Goal: Information Seeking & Learning: Get advice/opinions

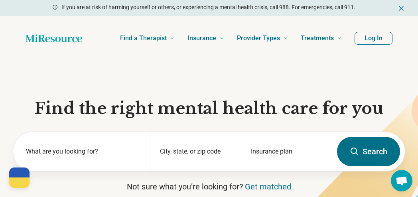
click at [375, 40] on button "Log In" at bounding box center [374, 38] width 38 height 13
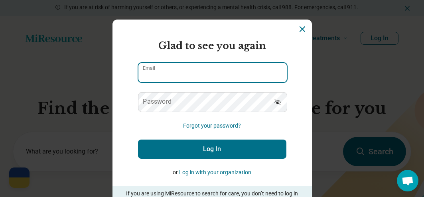
click at [263, 73] on input "Email" at bounding box center [212, 72] width 148 height 19
type input "**********"
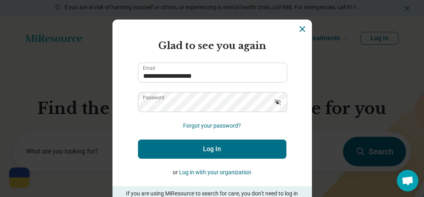
click at [281, 104] on icon "Show password" at bounding box center [278, 102] width 8 height 8
click at [245, 147] on button "Log In" at bounding box center [212, 149] width 148 height 19
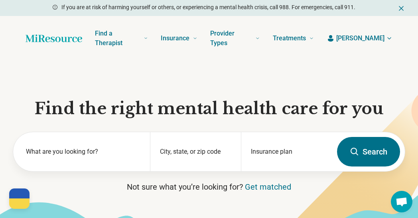
click at [373, 38] on span "[PERSON_NAME]" at bounding box center [360, 39] width 48 height 10
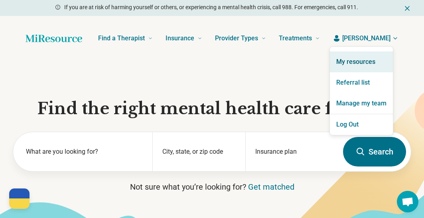
click at [359, 65] on link "My resources" at bounding box center [361, 61] width 63 height 21
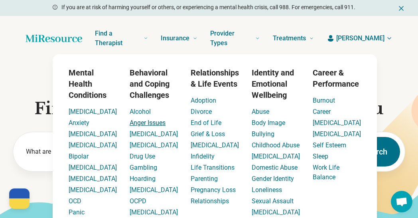
click at [137, 121] on link "Anger Issues" at bounding box center [148, 123] width 36 height 8
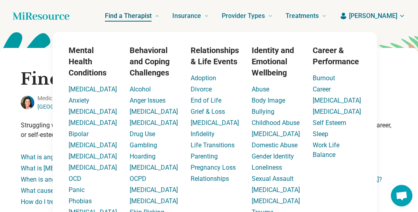
click at [152, 15] on span "Find a Therapist" at bounding box center [128, 15] width 47 height 11
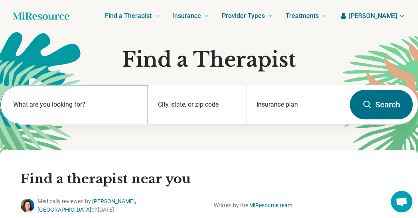
click at [104, 107] on label "What are you looking for?" at bounding box center [75, 105] width 125 height 10
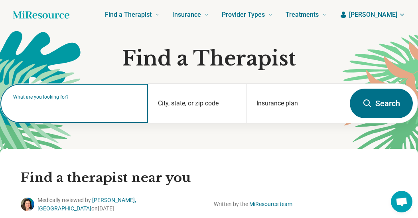
scroll to position [2, 0]
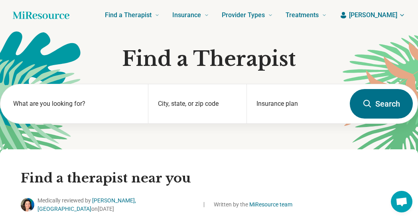
scroll to position [0, 0]
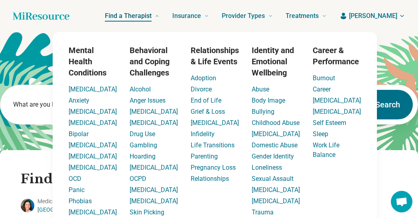
click at [152, 17] on span "Find a Therapist" at bounding box center [128, 15] width 47 height 11
click at [152, 16] on span "Find a Therapist" at bounding box center [128, 15] width 47 height 11
click at [138, 23] on link "Find a Therapist" at bounding box center [132, 16] width 55 height 32
click at [122, 27] on div "Find a Therapist Mental Health Conditions [MEDICAL_DATA] Anxiety [MEDICAL_DATA]…" at bounding box center [204, 16] width 245 height 32
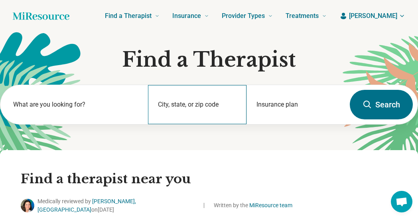
click at [169, 102] on div "City, state, or zip code" at bounding box center [197, 104] width 99 height 39
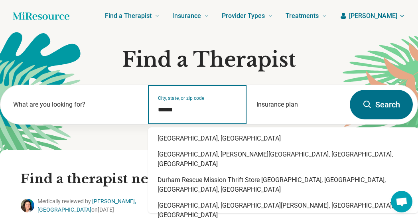
type input "******"
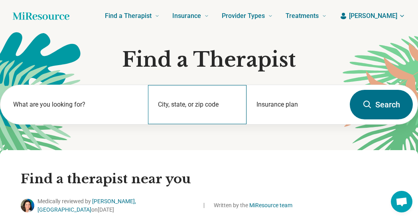
click at [184, 115] on div "City, state, or zip code" at bounding box center [197, 104] width 99 height 39
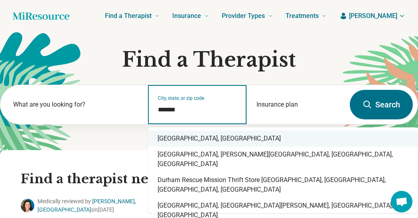
click at [218, 140] on div "[GEOGRAPHIC_DATA], [GEOGRAPHIC_DATA]" at bounding box center [283, 138] width 270 height 16
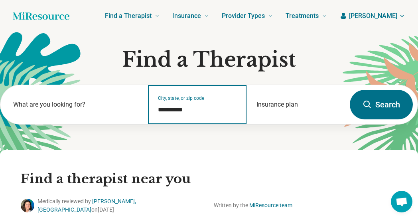
type input "**********"
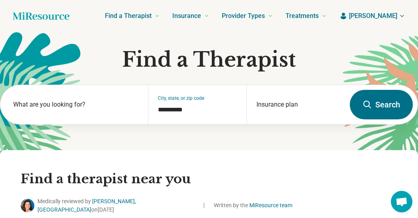
drag, startPoint x: 371, startPoint y: 103, endPoint x: 369, endPoint y: 107, distance: 4.1
click at [371, 103] on icon at bounding box center [368, 105] width 10 height 10
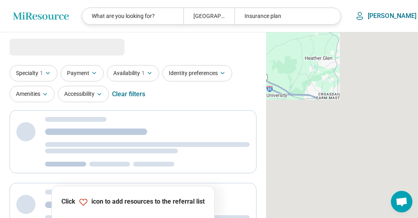
select select "***"
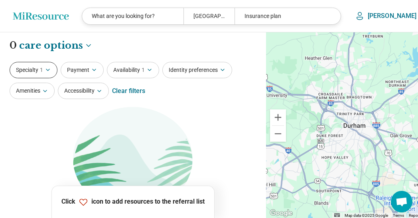
click at [49, 73] on button "Specialty 1" at bounding box center [34, 70] width 48 height 16
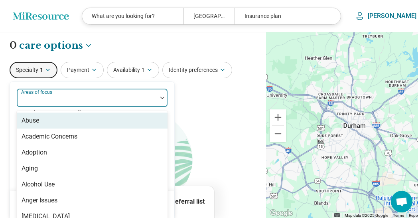
click at [64, 94] on div at bounding box center [87, 98] width 140 height 18
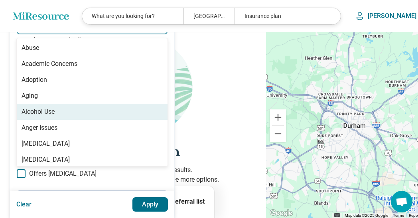
scroll to position [107, 0]
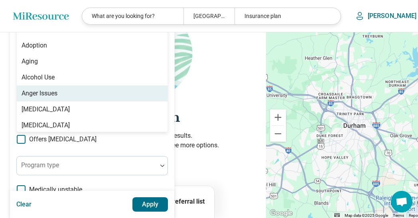
click at [60, 97] on div "Anger Issues" at bounding box center [92, 93] width 151 height 16
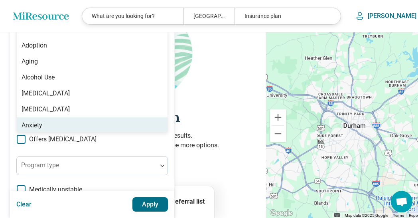
click at [62, 119] on div "Anxiety" at bounding box center [92, 125] width 151 height 16
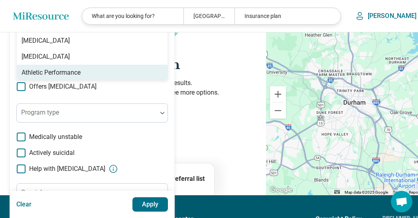
scroll to position [246, 0]
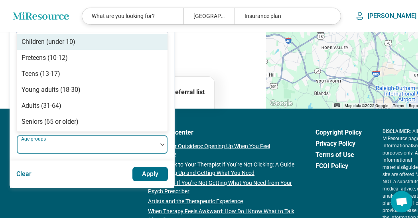
click at [138, 140] on div at bounding box center [87, 145] width 140 height 18
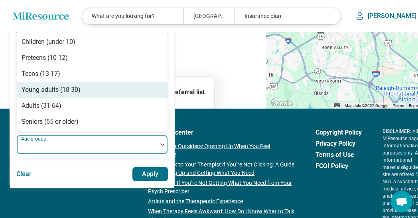
click at [53, 91] on div "Young adults (18-30)" at bounding box center [51, 90] width 59 height 10
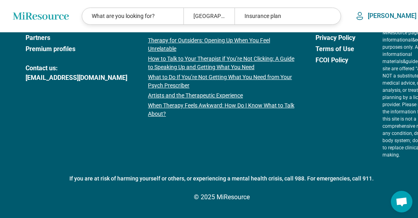
scroll to position [0, 0]
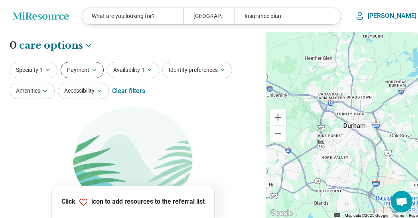
click at [99, 71] on button "Payment" at bounding box center [82, 70] width 43 height 16
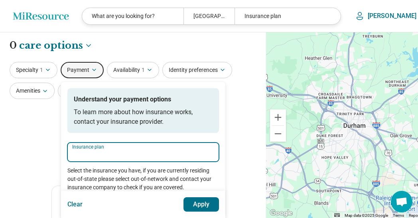
click at [99, 150] on input "Insurance plan" at bounding box center [143, 155] width 142 height 10
click at [88, 172] on div "DSHIP" at bounding box center [85, 176] width 34 height 16
type input "*****"
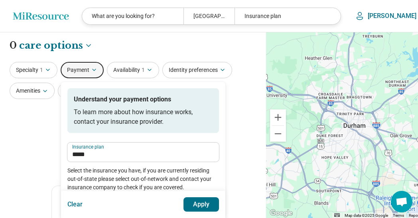
click at [197, 201] on button "Apply" at bounding box center [202, 204] width 36 height 14
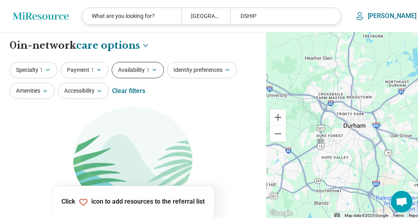
click at [144, 74] on button "Availability 1" at bounding box center [138, 70] width 52 height 16
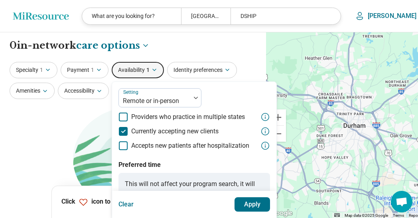
click at [88, 132] on img at bounding box center [133, 159] width 120 height 104
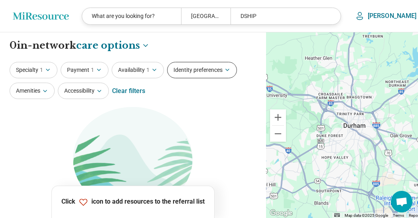
click at [196, 74] on button "Identity preferences" at bounding box center [202, 70] width 70 height 16
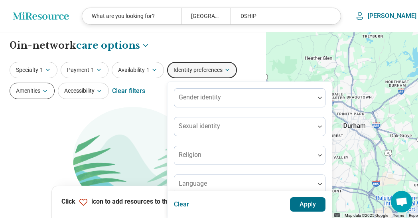
click at [50, 94] on button "Amenities" at bounding box center [32, 91] width 45 height 16
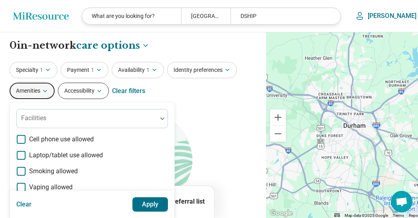
click at [96, 93] on button "Accessibility" at bounding box center [83, 91] width 51 height 16
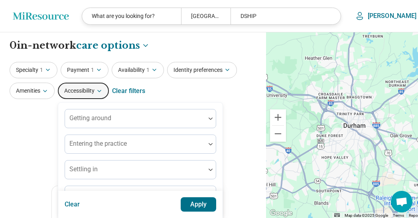
click at [58, 136] on section "Let's try again Sorry, your search didn’t return any results. Try removing filt…" at bounding box center [133, 215] width 247 height 216
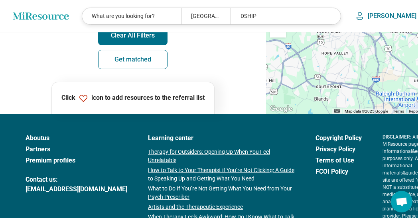
scroll to position [202, 0]
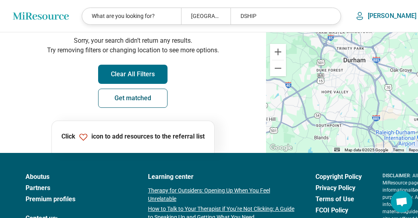
click at [140, 106] on link "Get matched" at bounding box center [132, 98] width 69 height 19
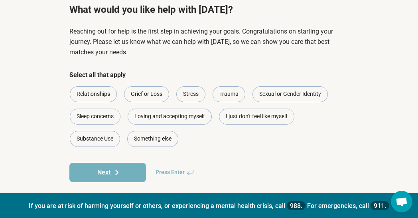
scroll to position [65, 0]
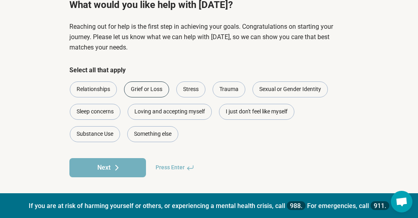
click at [132, 92] on div "Grief or Loss" at bounding box center [146, 89] width 45 height 16
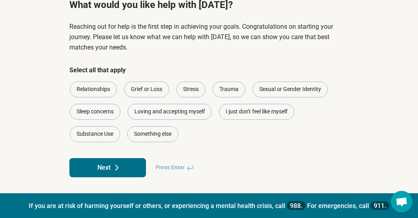
click at [118, 166] on icon at bounding box center [117, 168] width 10 height 10
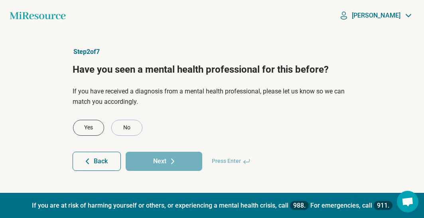
click at [97, 128] on div "Yes" at bounding box center [88, 128] width 31 height 16
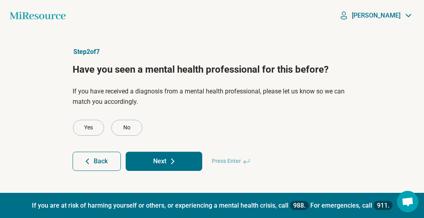
click at [144, 161] on button "Next" at bounding box center [164, 161] width 77 height 19
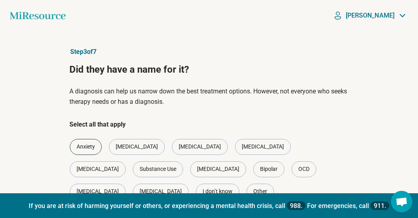
click at [91, 148] on div "Anxiety" at bounding box center [86, 147] width 32 height 16
click at [96, 150] on div "Anxiety" at bounding box center [86, 147] width 32 height 16
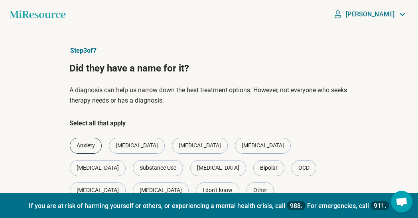
scroll to position [2, 0]
click at [92, 145] on div "Anxiety" at bounding box center [86, 145] width 32 height 16
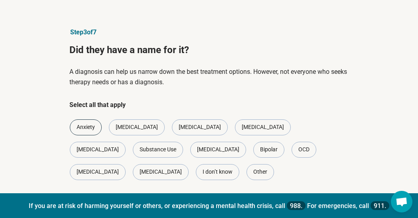
scroll to position [35, 0]
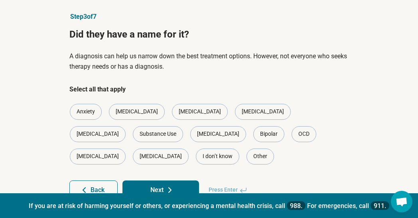
click at [184, 180] on button "Next" at bounding box center [160, 189] width 77 height 19
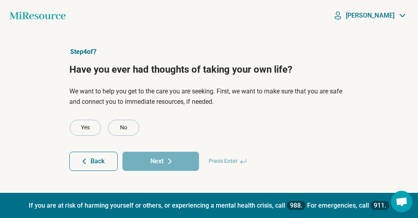
scroll to position [0, 0]
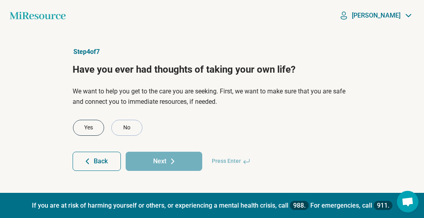
click at [78, 129] on div "Yes" at bounding box center [88, 128] width 31 height 16
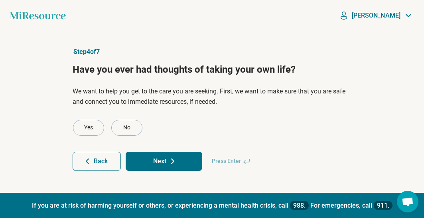
click at [141, 157] on button "Next" at bounding box center [164, 161] width 77 height 19
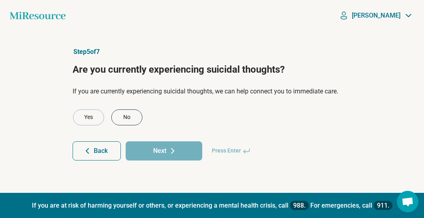
click at [117, 118] on div "No" at bounding box center [126, 117] width 31 height 16
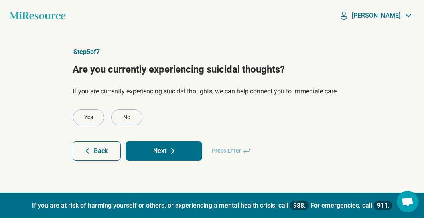
click at [144, 138] on form "Yes No Back Next Press Enter" at bounding box center [212, 134] width 279 height 51
click at [144, 143] on button "Next" at bounding box center [164, 150] width 77 height 19
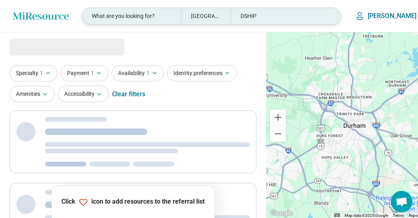
select select "***"
